Goal: Information Seeking & Learning: Check status

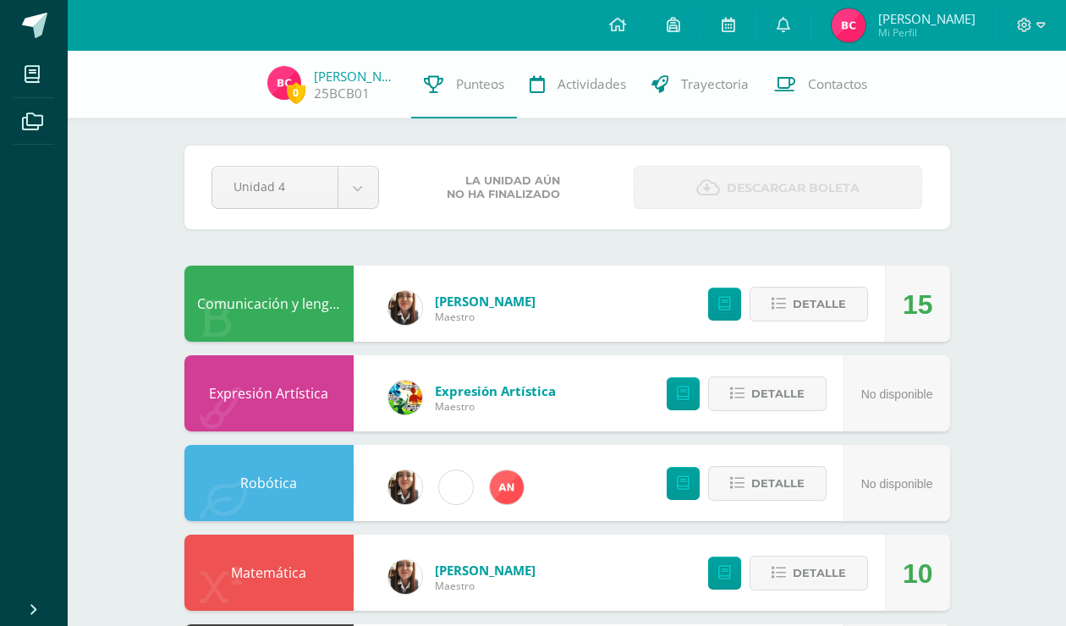
scroll to position [931, 0]
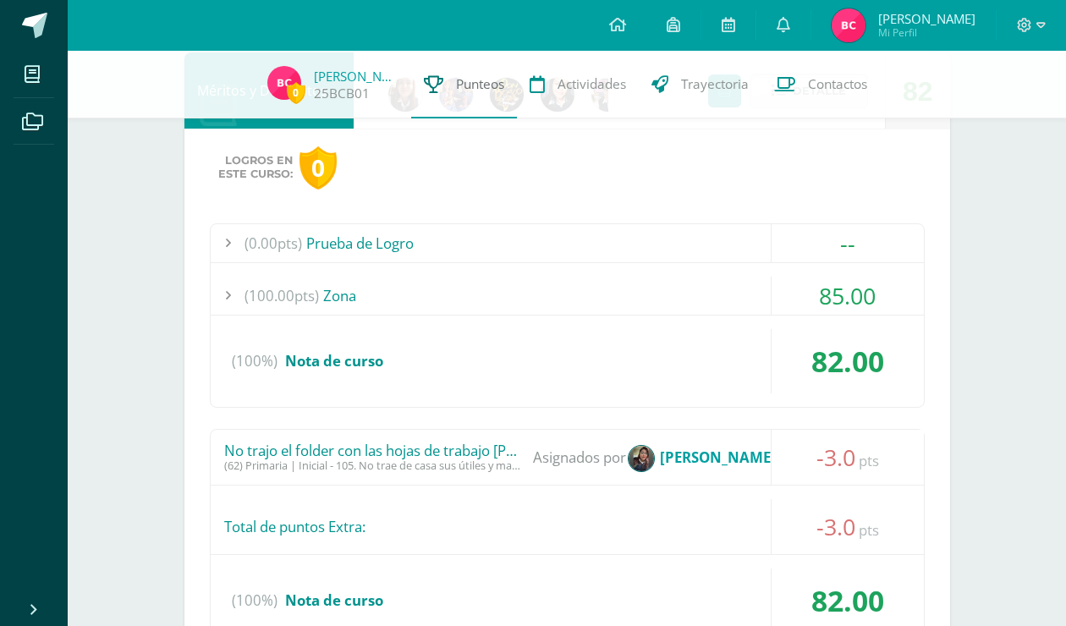
click at [456, 91] on span "Punteos" at bounding box center [480, 84] width 48 height 18
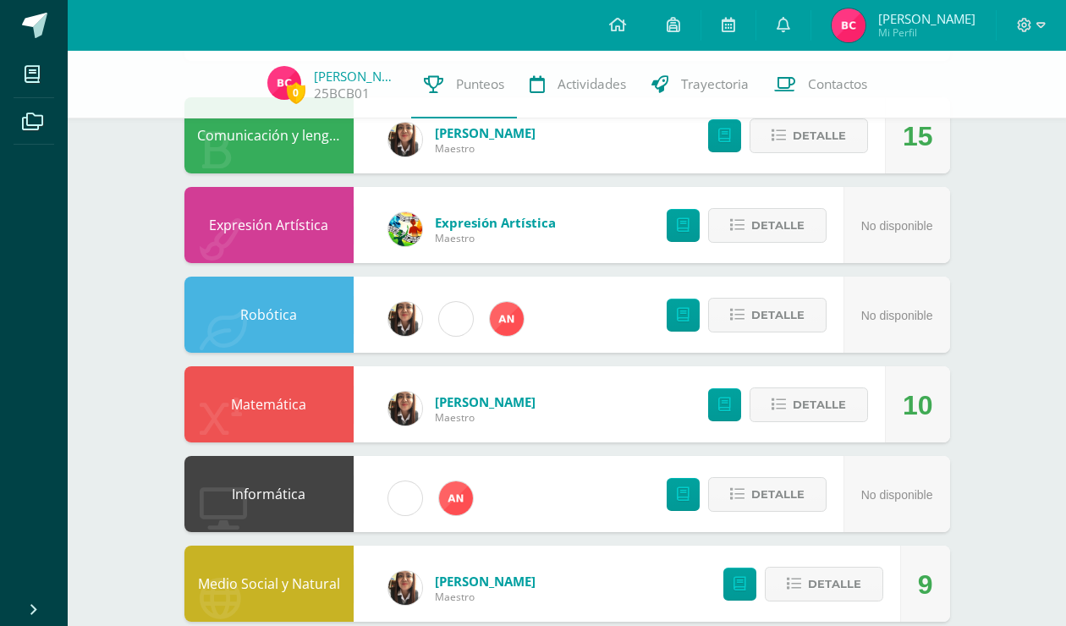
scroll to position [169, 0]
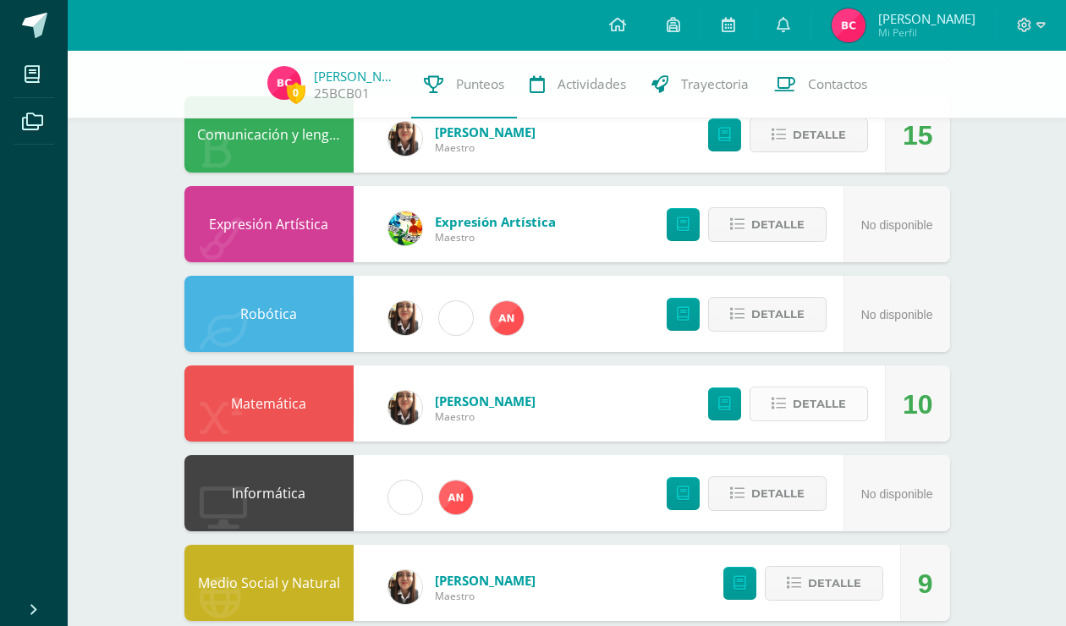
click at [827, 397] on span "Detalle" at bounding box center [819, 403] width 53 height 31
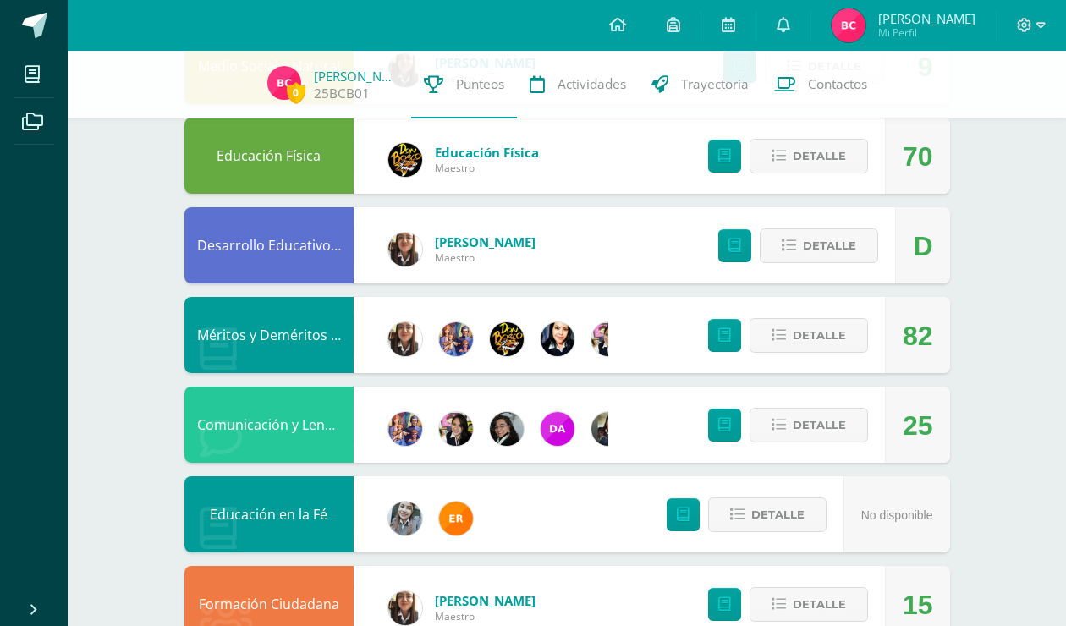
scroll to position [1015, 0]
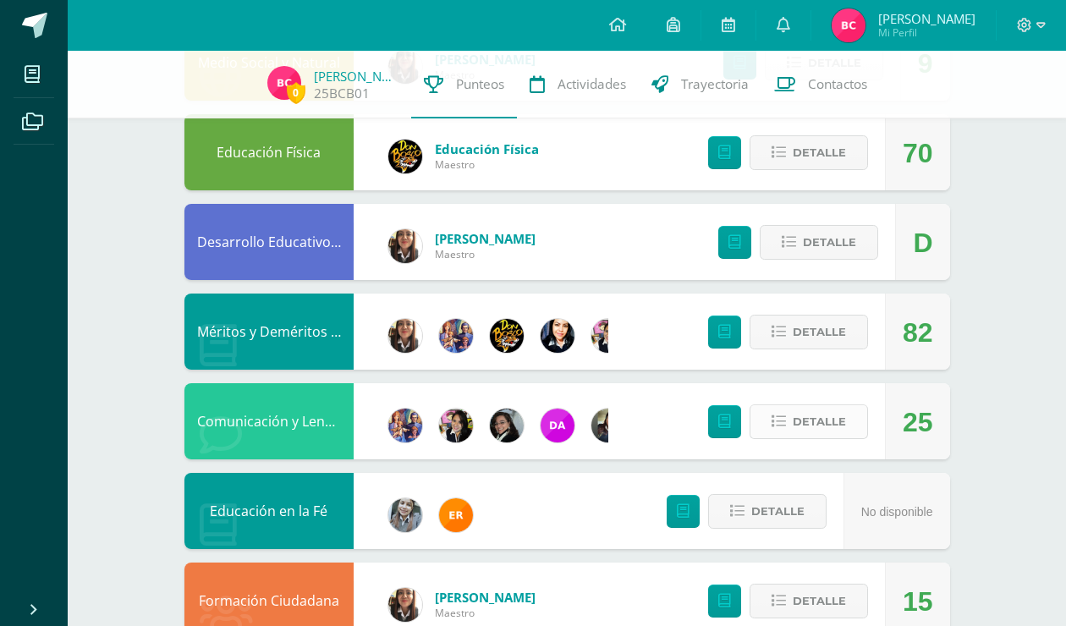
click at [808, 433] on span "Detalle" at bounding box center [819, 421] width 53 height 31
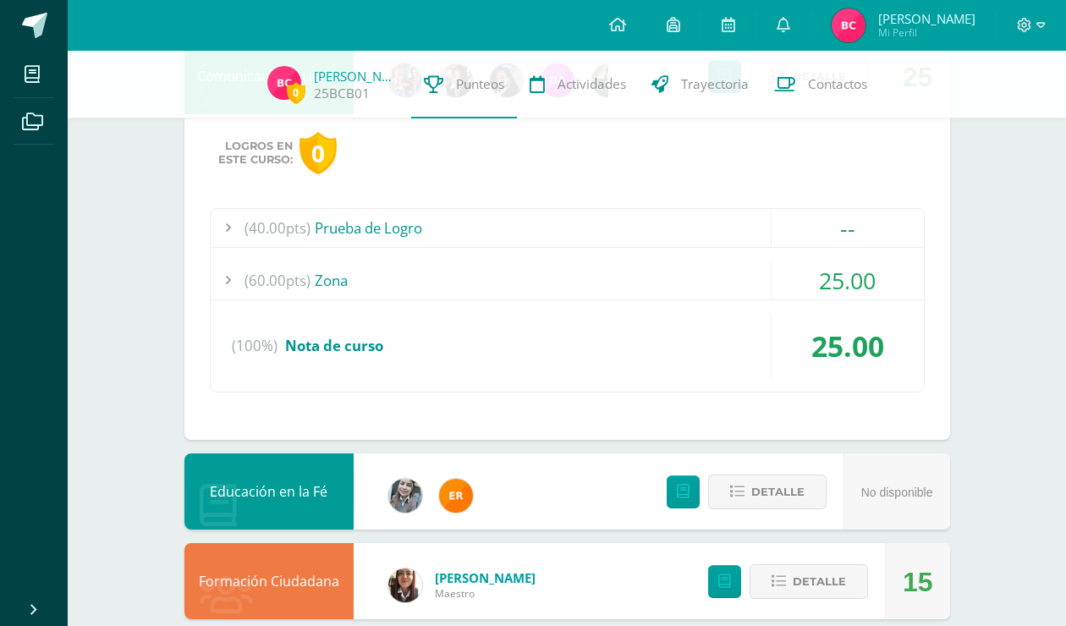
scroll to position [1385, 0]
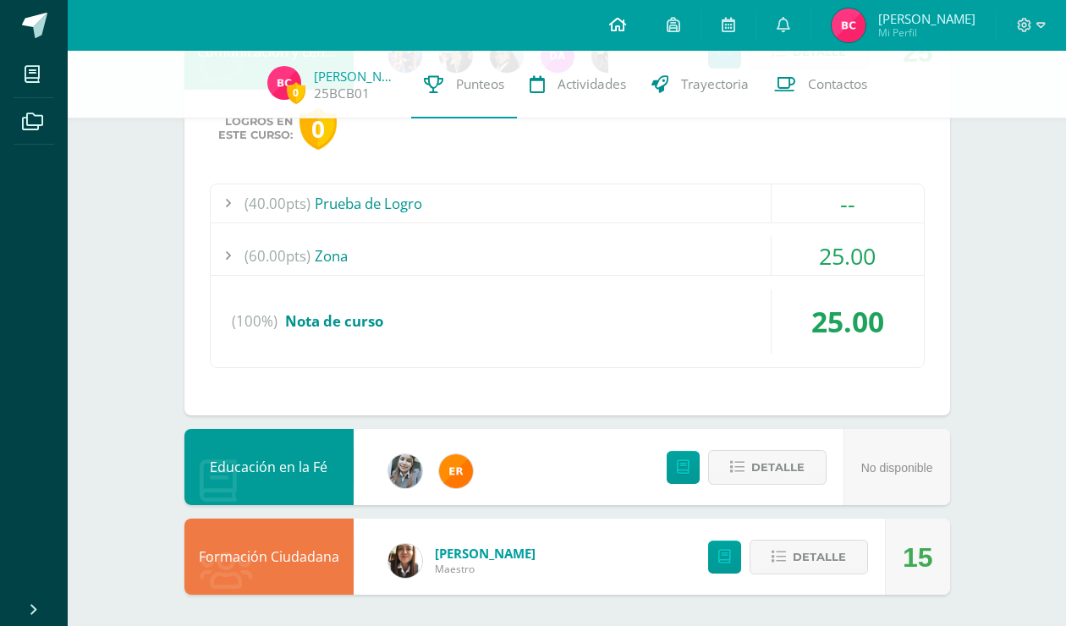
click at [626, 20] on icon at bounding box center [617, 24] width 17 height 15
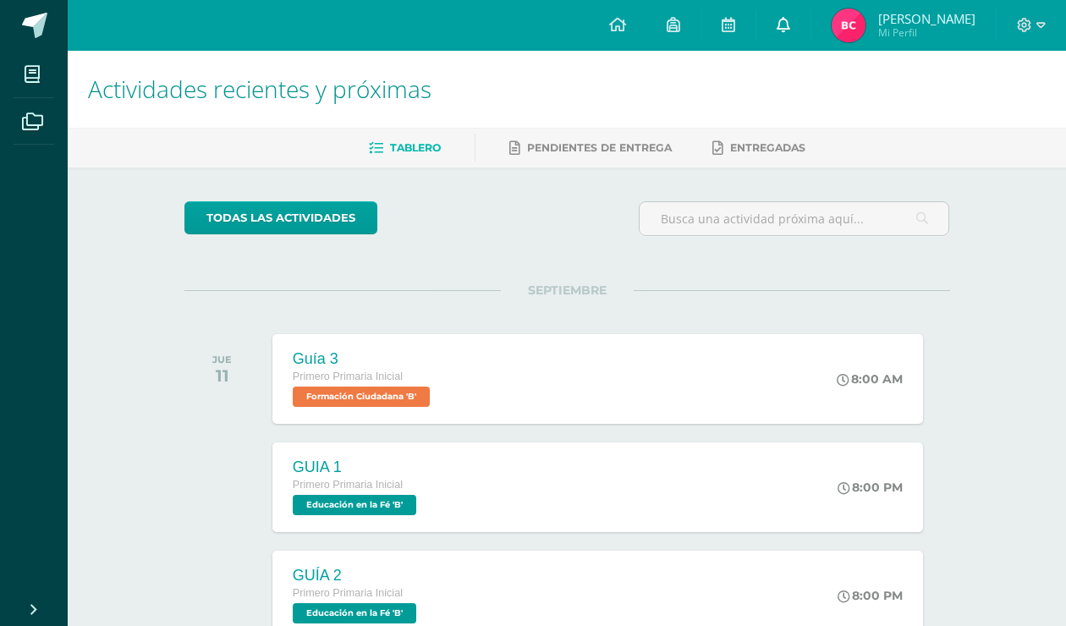
click at [790, 23] on icon at bounding box center [784, 24] width 14 height 15
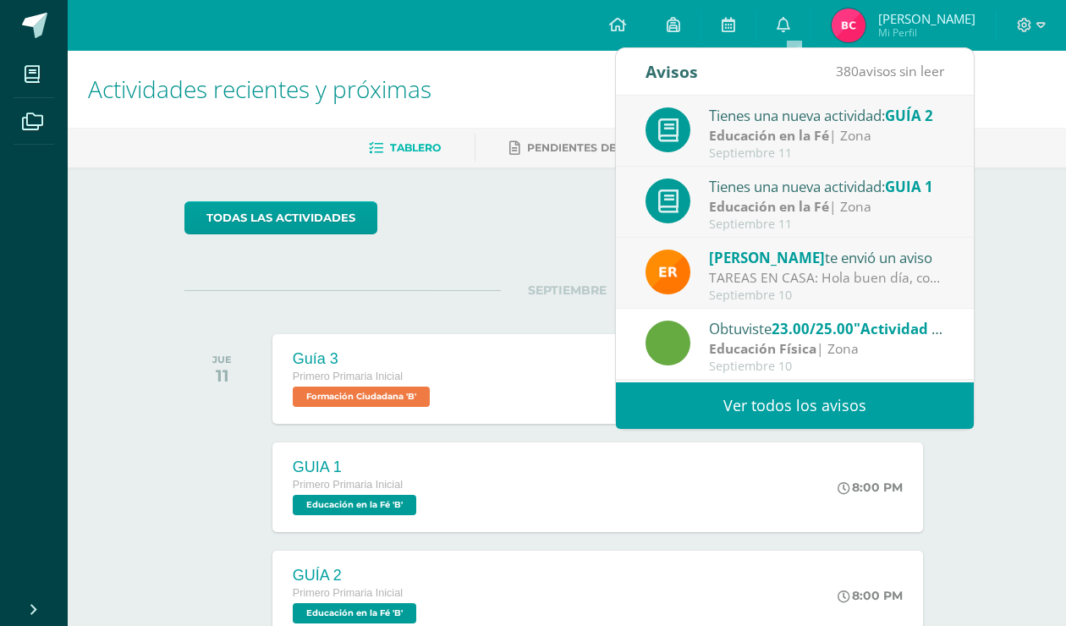
click at [824, 408] on link "Ver todos los avisos" at bounding box center [795, 405] width 358 height 47
click at [766, 418] on link "Ver todos los avisos" at bounding box center [795, 405] width 358 height 47
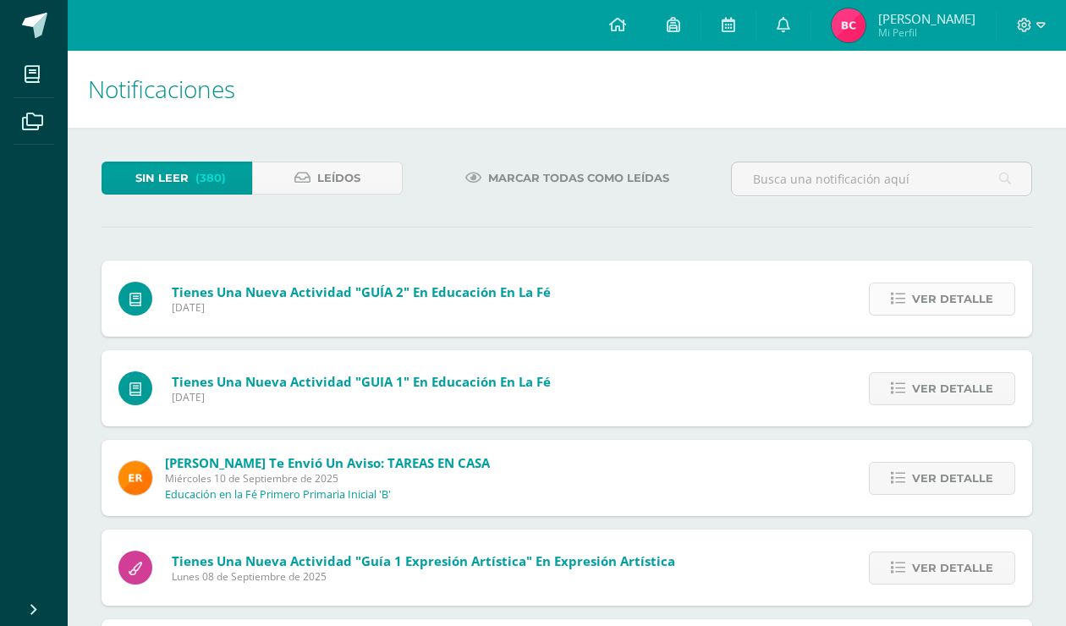
click at [921, 312] on span "Ver detalle" at bounding box center [952, 298] width 81 height 31
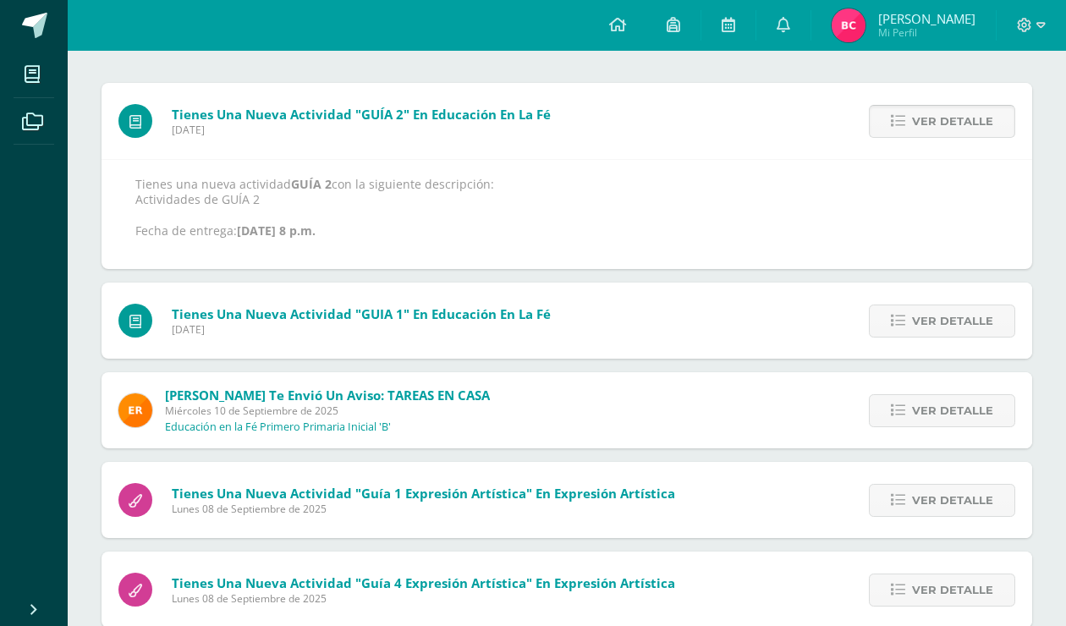
scroll to position [254, 0]
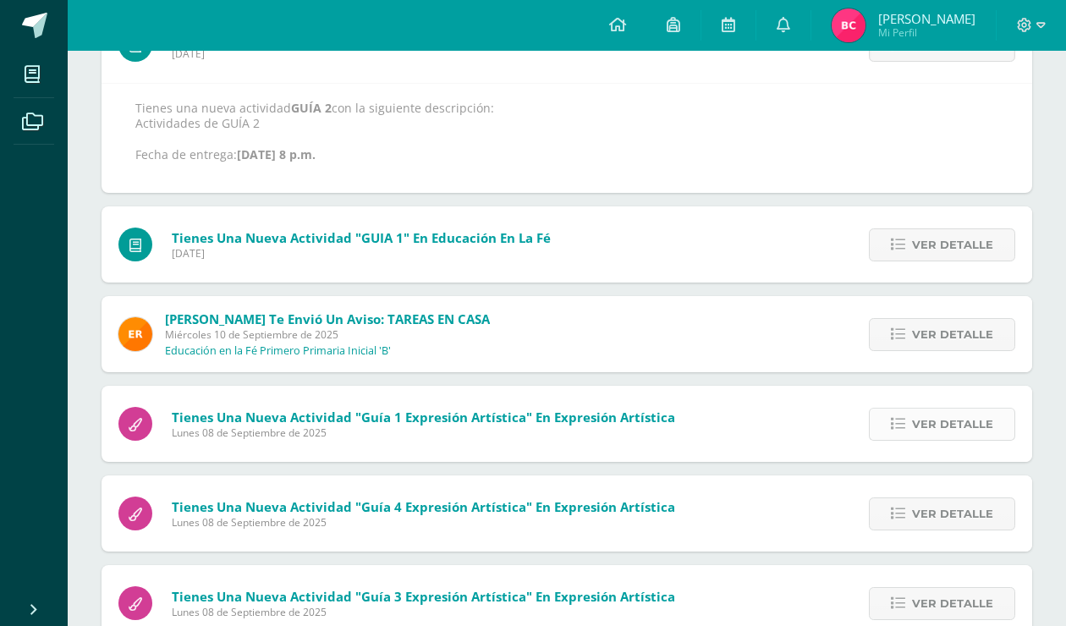
click at [971, 425] on span "Ver detalle" at bounding box center [952, 424] width 81 height 31
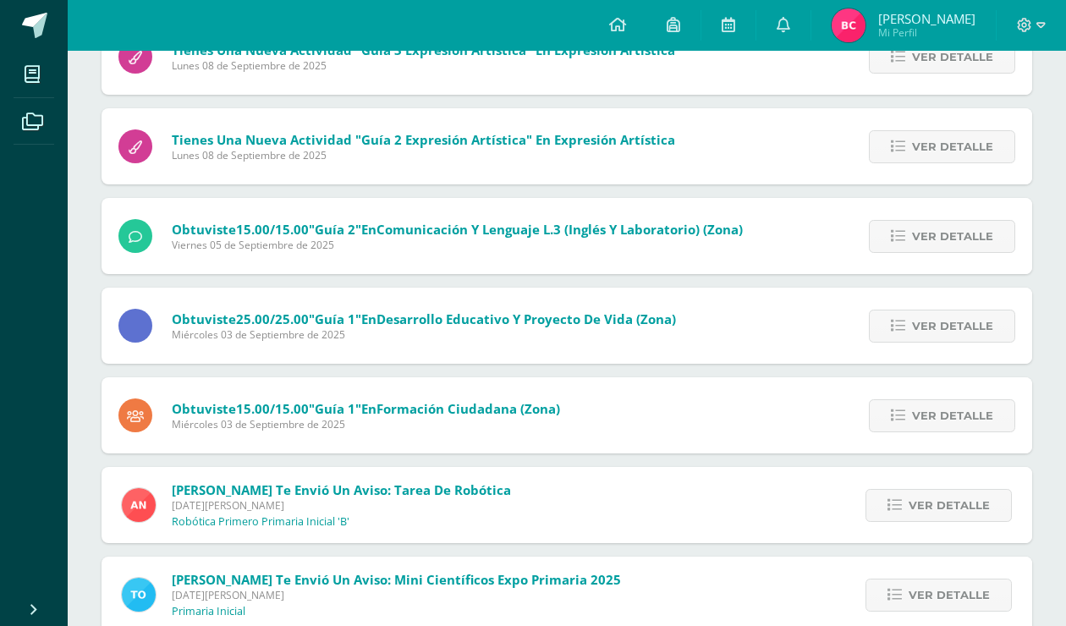
scroll to position [713, 0]
